Goal: Check status: Check status

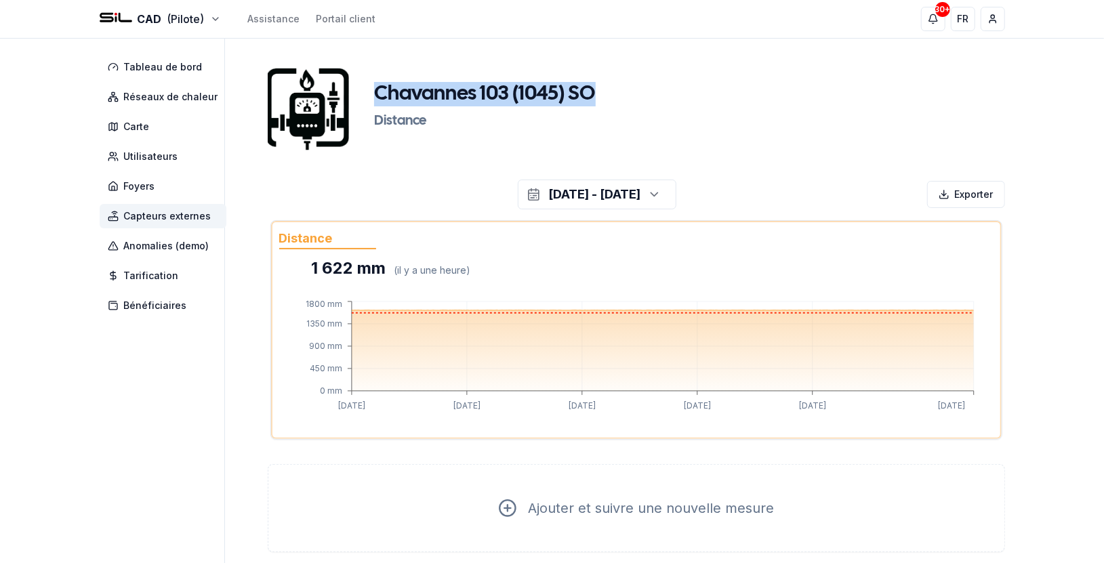
click at [198, 218] on span "Capteurs externes" at bounding box center [167, 216] width 87 height 14
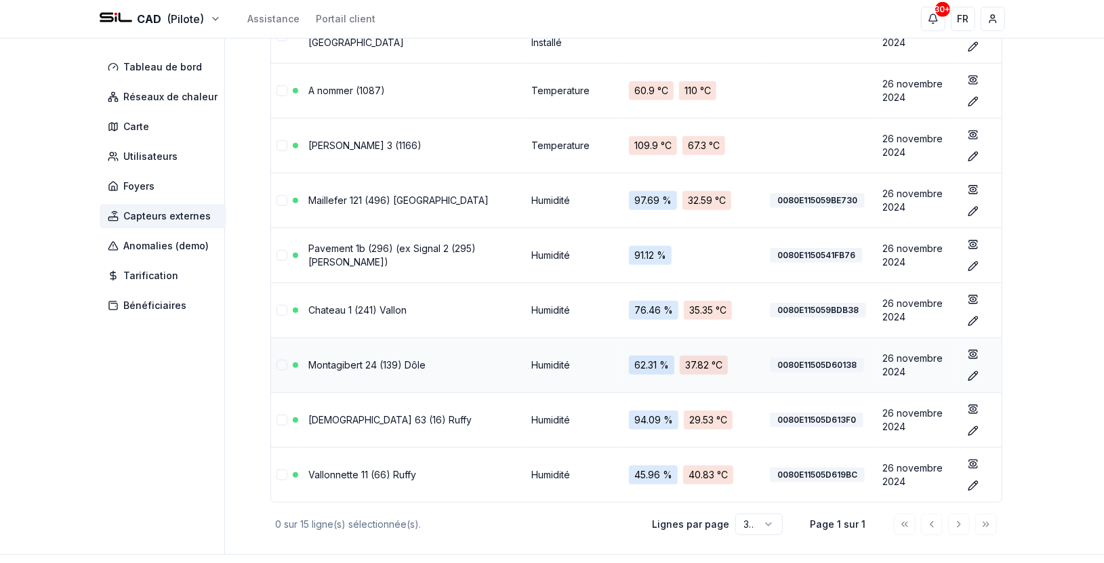
scroll to position [570, 0]
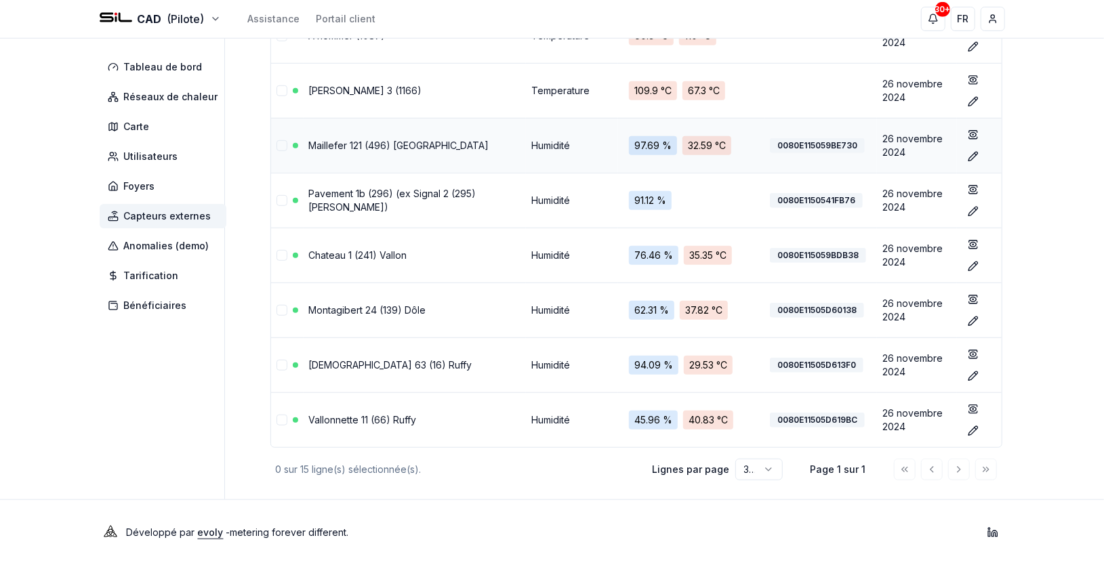
click at [413, 142] on link "Maillefer 121 (496) [GEOGRAPHIC_DATA]" at bounding box center [399, 146] width 180 height 12
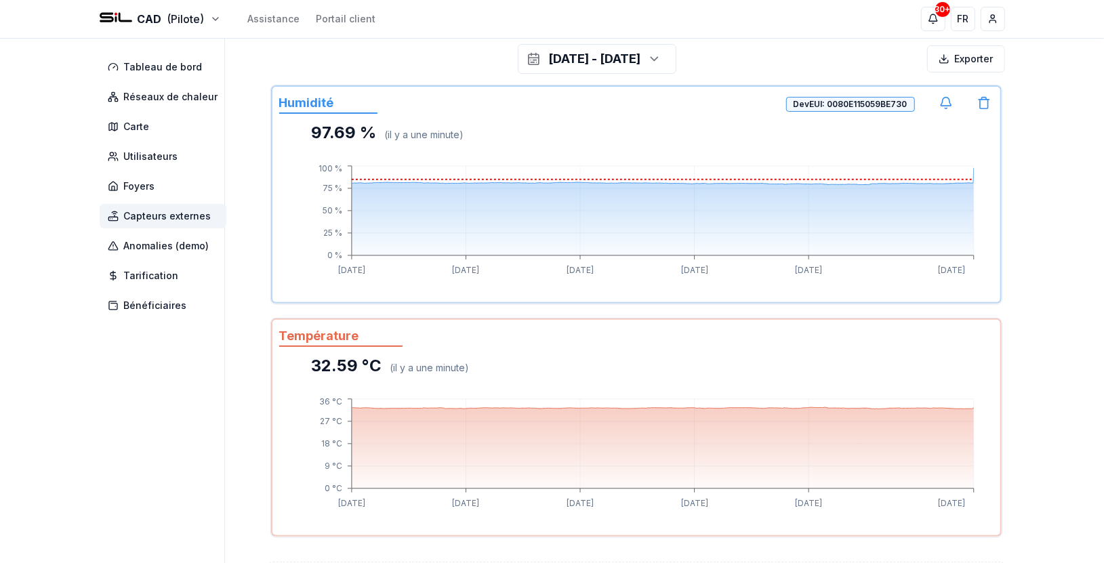
scroll to position [226, 0]
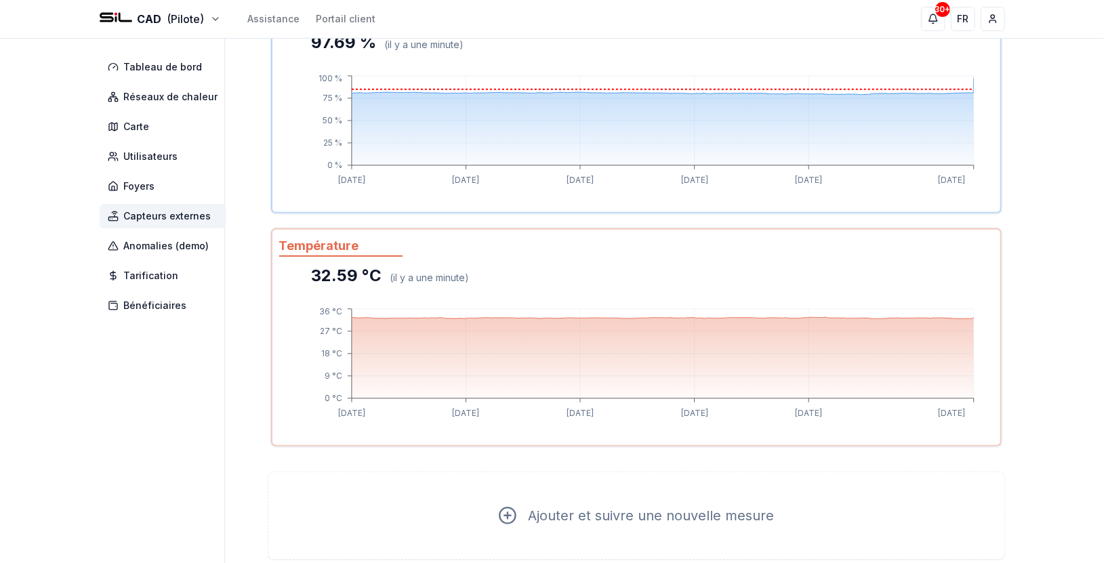
click at [1008, 310] on div "Tableau de bord Réseaux de chaleur Carte Utilisateurs Foyers Capteurs externes …" at bounding box center [552, 194] width 949 height 763
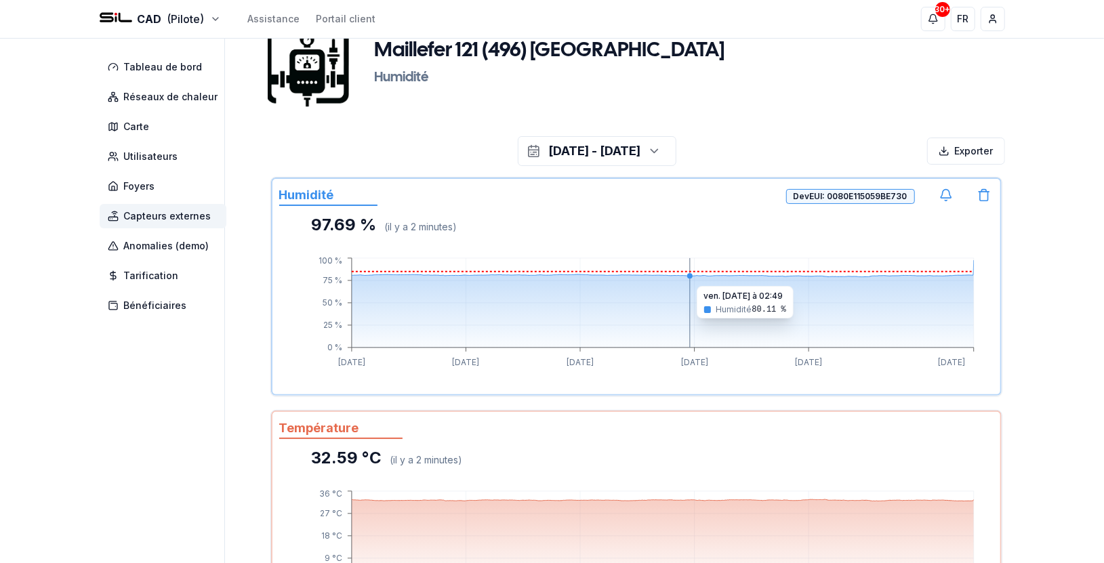
scroll to position [0, 0]
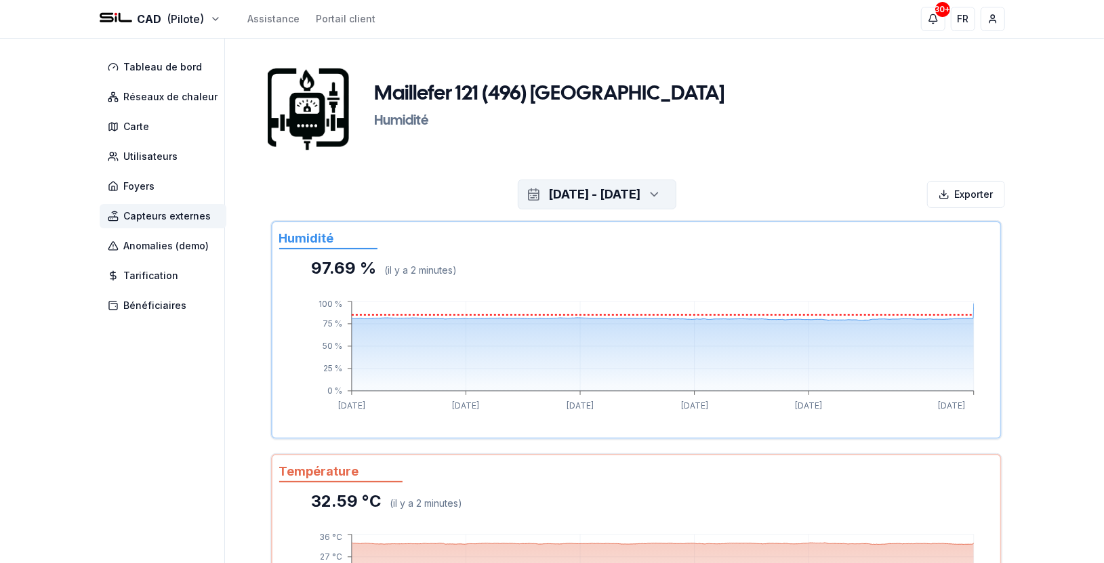
click at [641, 199] on div "[DATE] - [DATE]" at bounding box center [594, 194] width 92 height 19
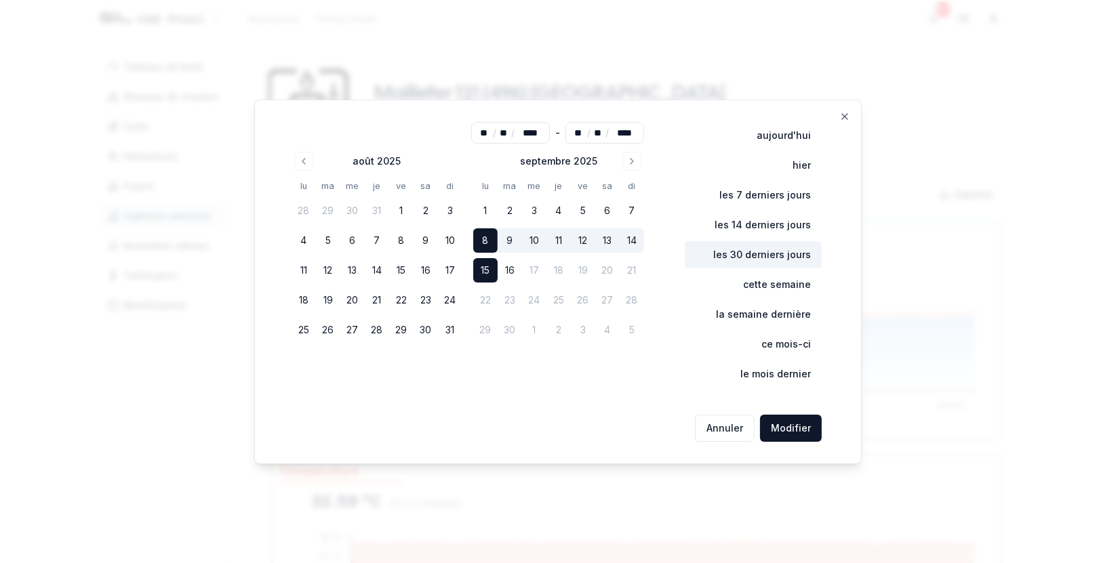
click at [760, 245] on button "les 30 derniers jours" at bounding box center [753, 254] width 137 height 27
type input "**"
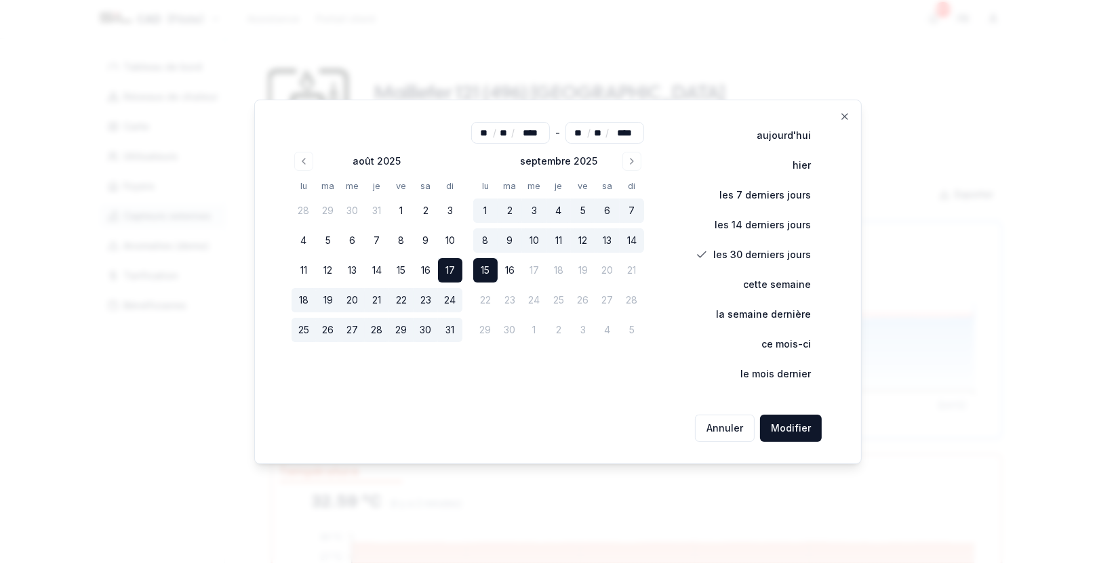
drag, startPoint x: 793, startPoint y: 431, endPoint x: 820, endPoint y: 430, distance: 27.1
click at [794, 431] on button "Modifier" at bounding box center [791, 428] width 62 height 27
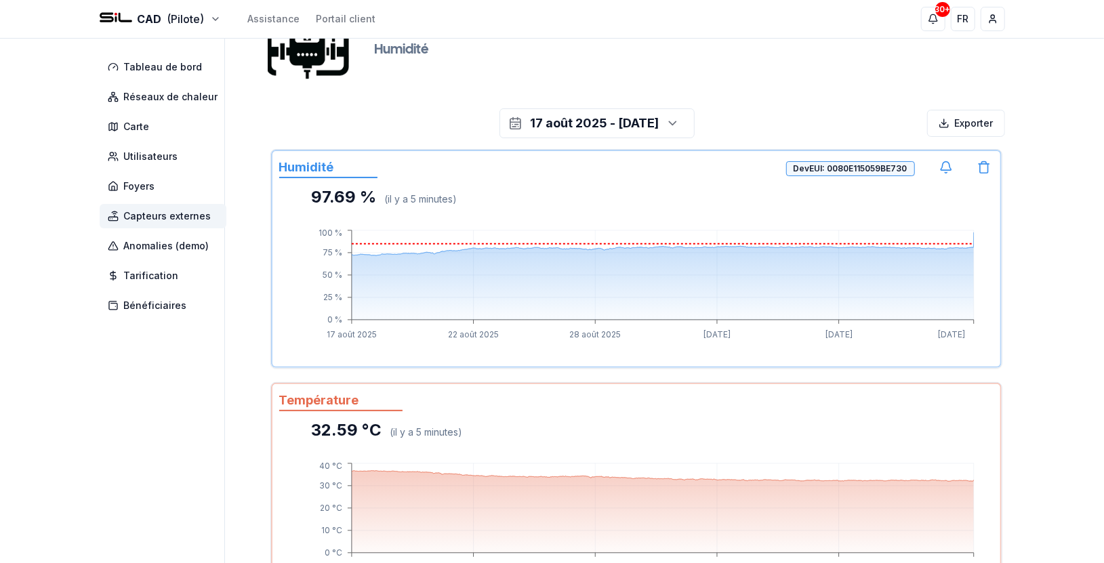
scroll to position [150, 0]
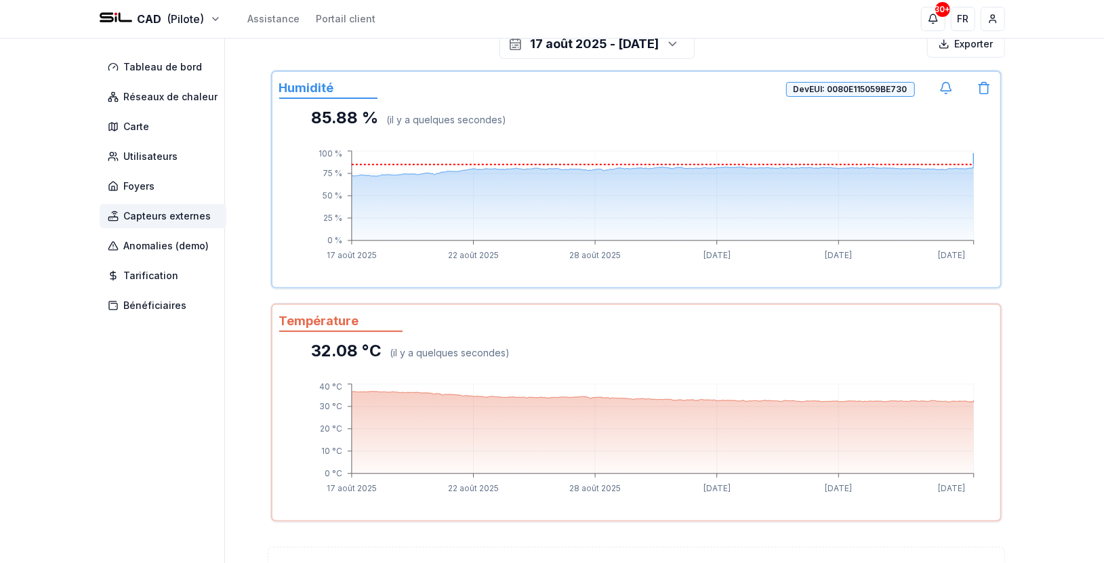
click at [180, 224] on span "Capteurs externes" at bounding box center [163, 216] width 127 height 24
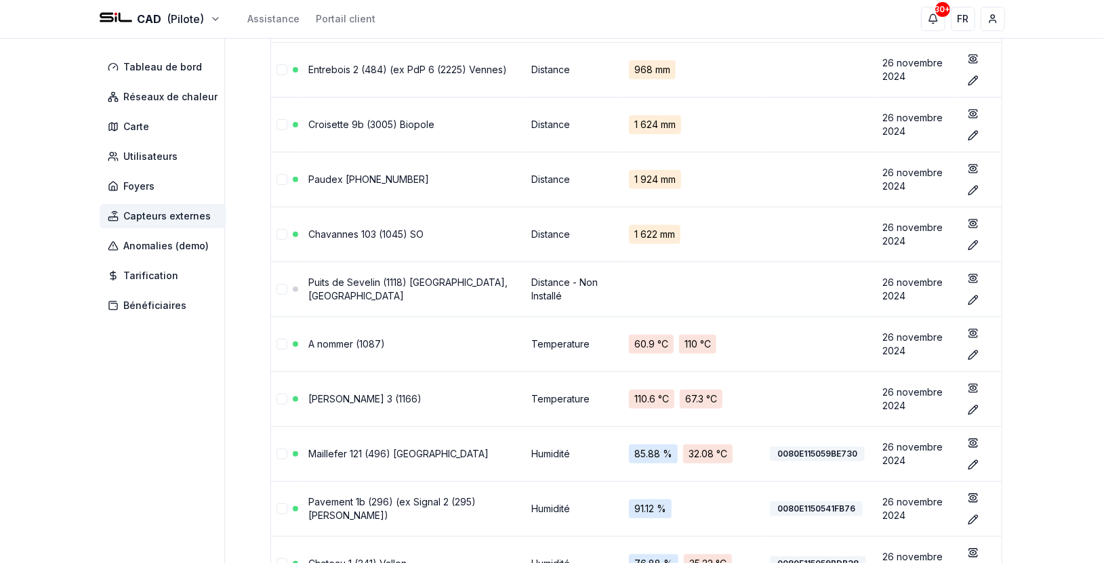
scroll to position [527, 0]
